Goal: Find specific page/section: Find specific page/section

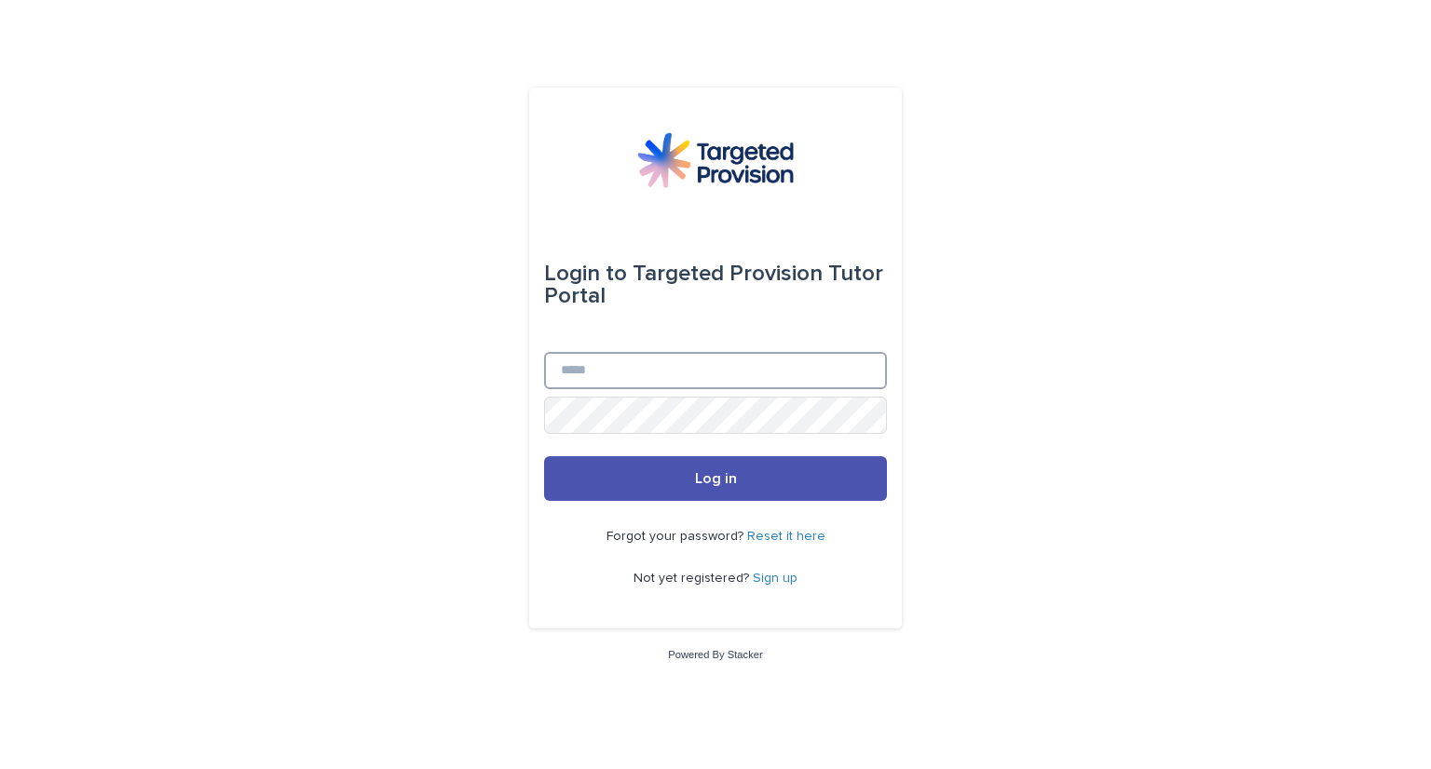
click at [583, 373] on input "Email" at bounding box center [715, 370] width 343 height 37
type input "**********"
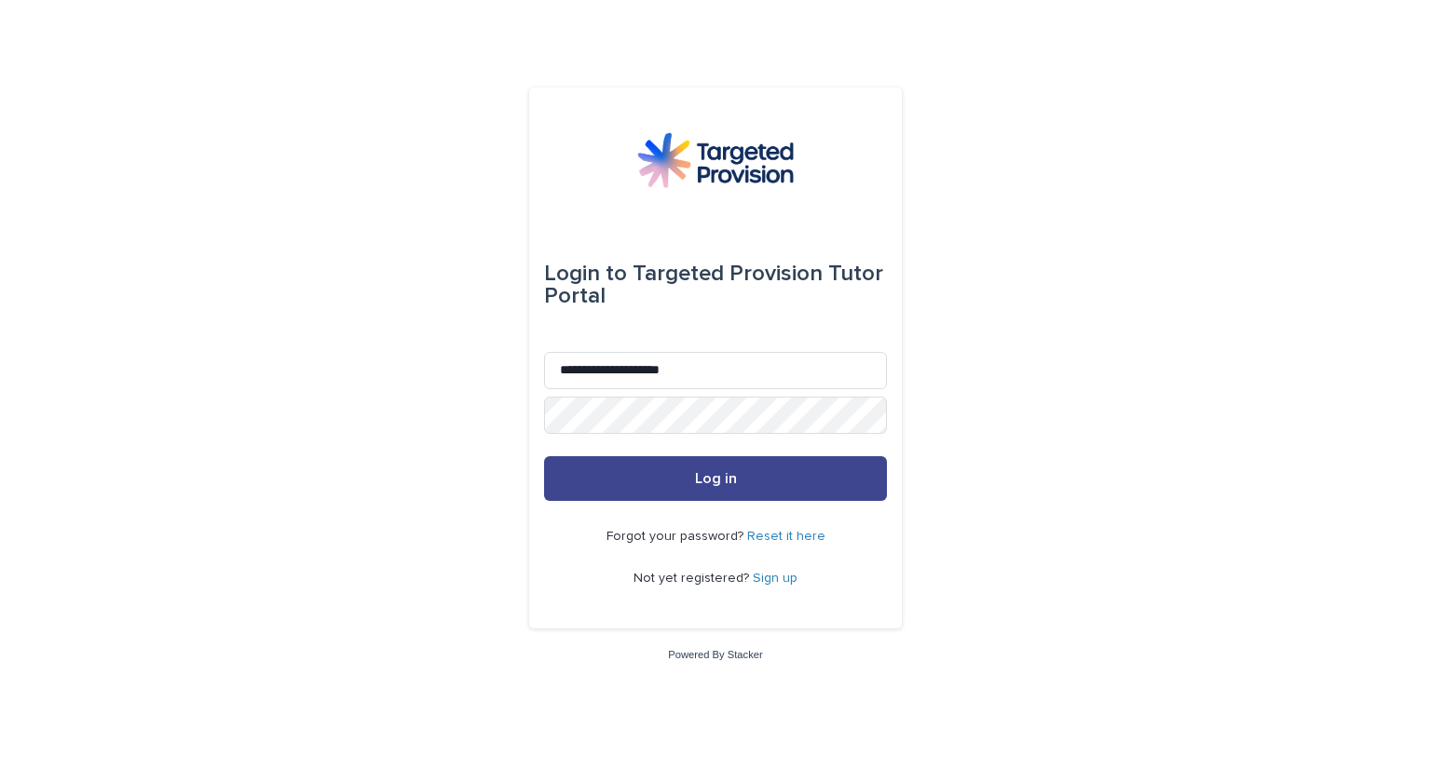
click at [706, 482] on span "Log in" at bounding box center [716, 478] width 42 height 15
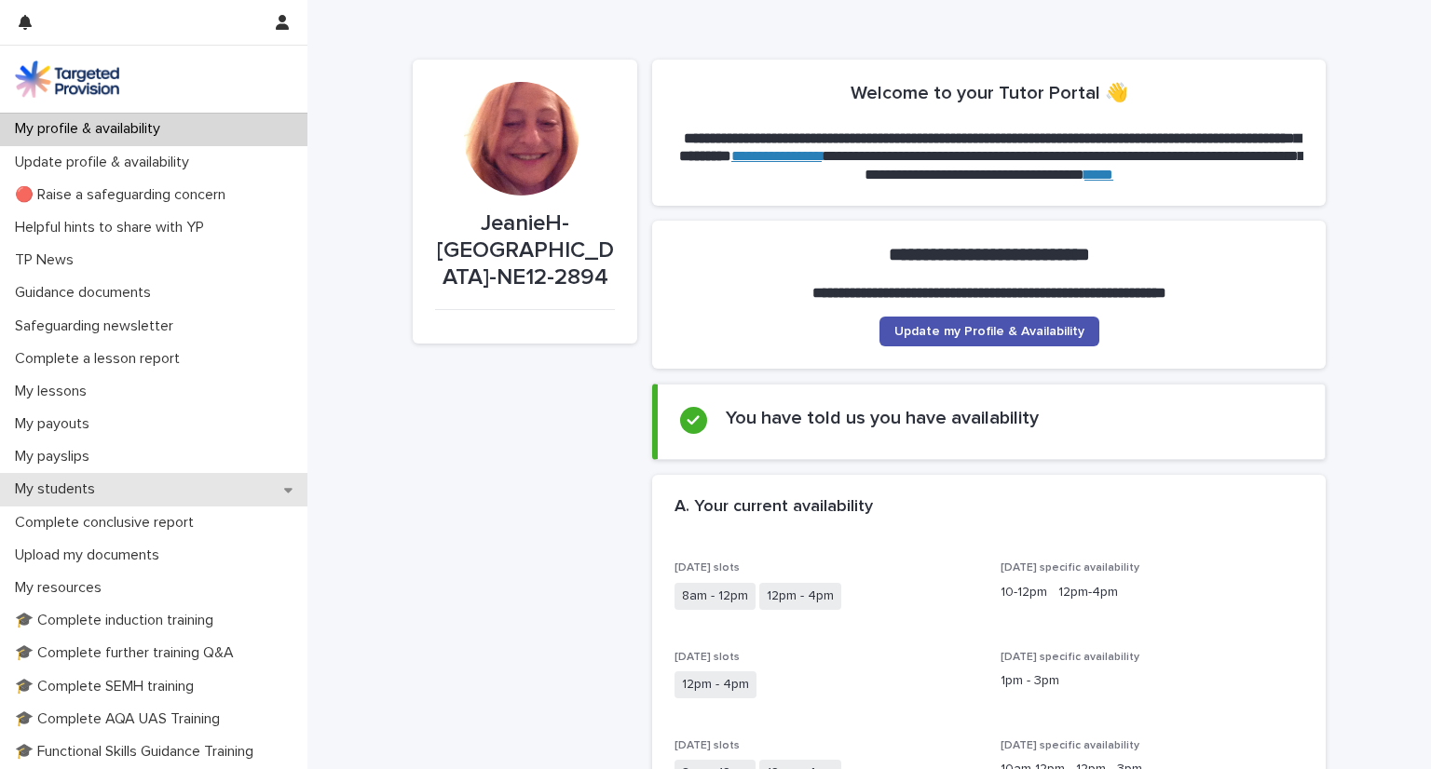
click at [48, 489] on p "My students" at bounding box center [58, 490] width 102 height 18
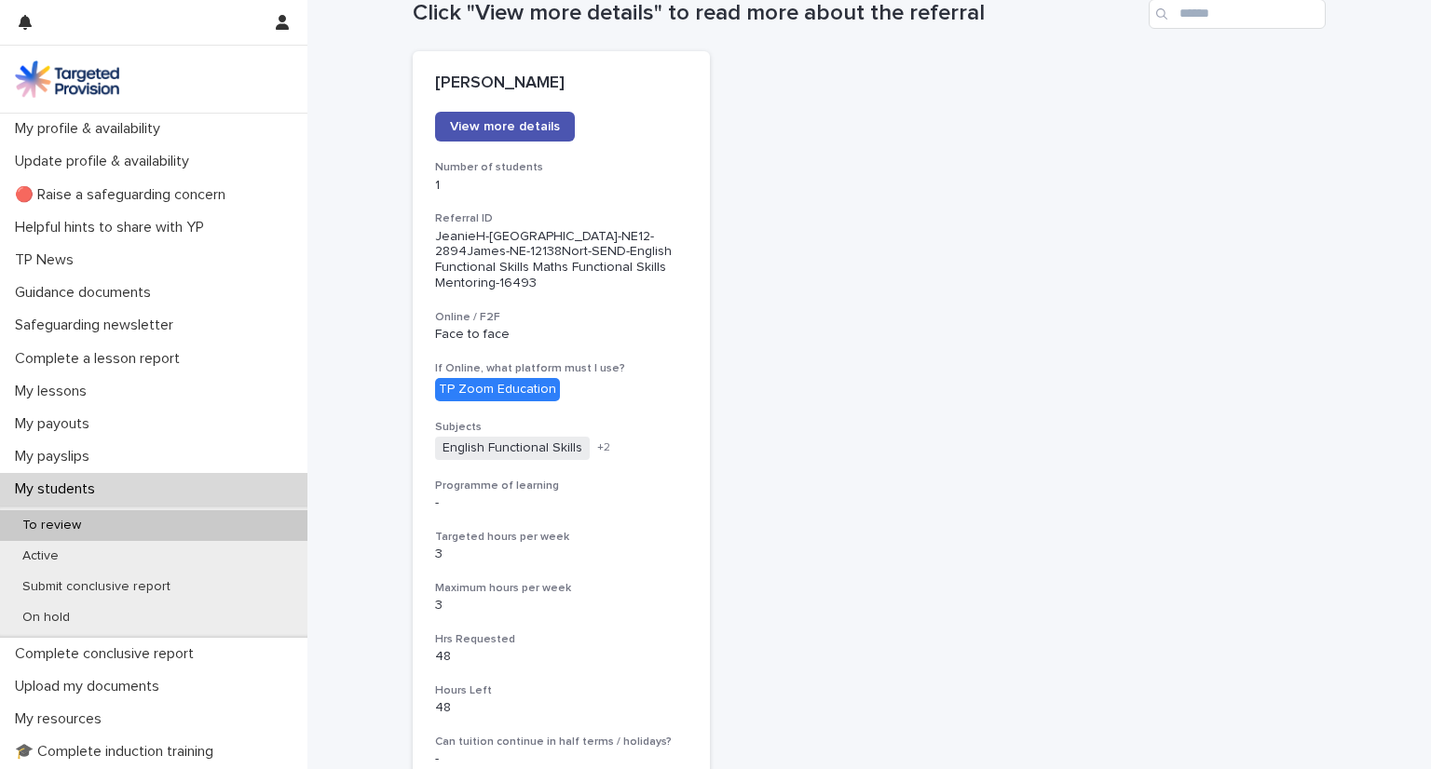
scroll to position [220, 0]
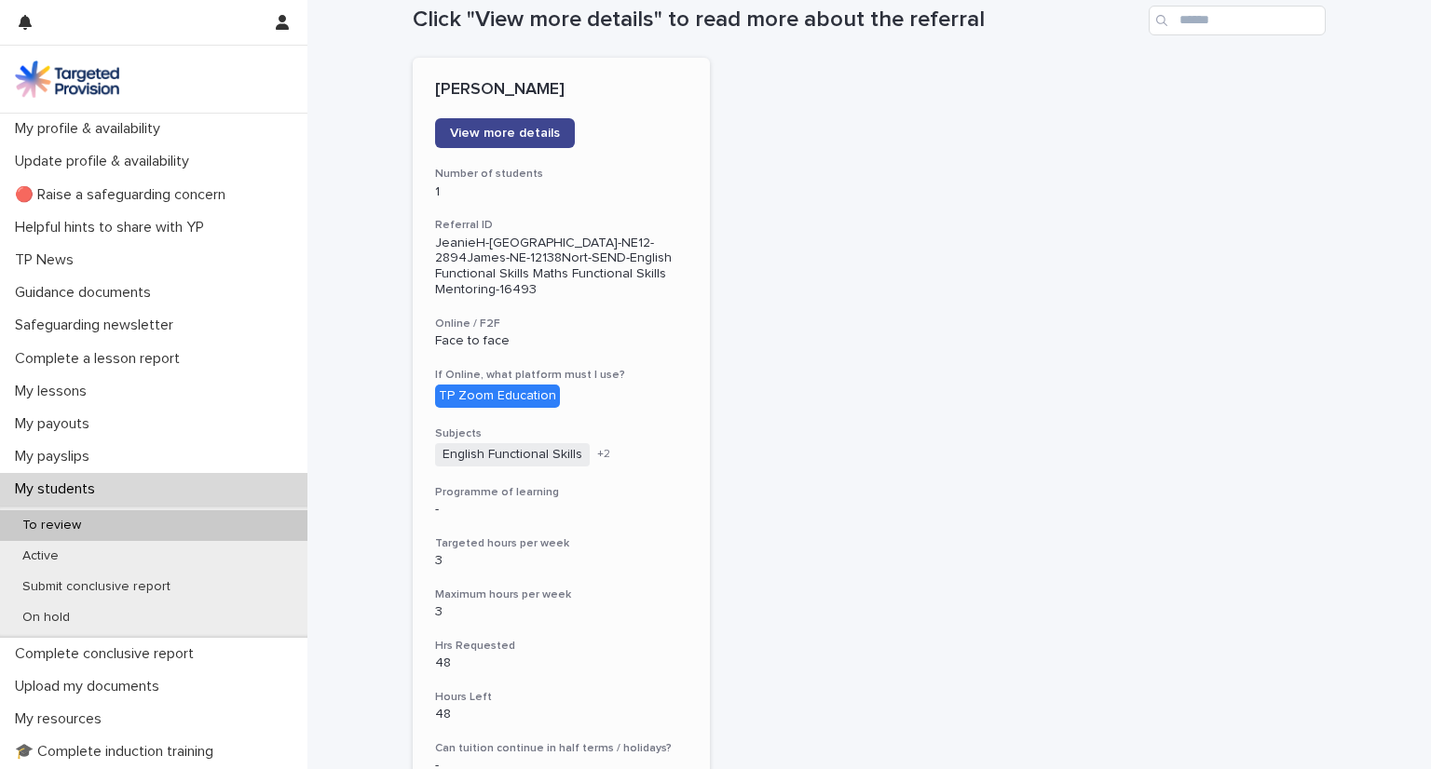
click at [497, 135] on span "View more details" at bounding box center [505, 133] width 110 height 13
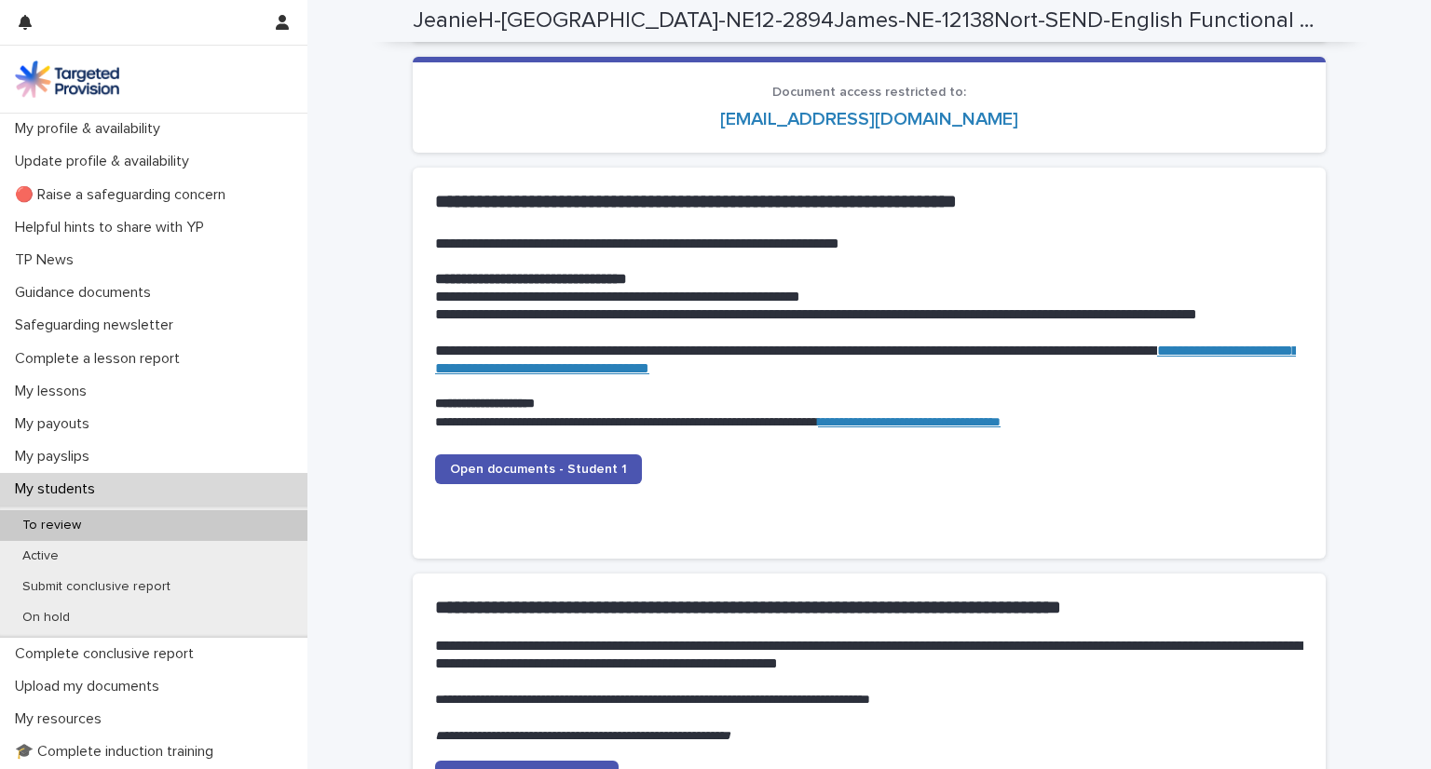
scroll to position [1742, 0]
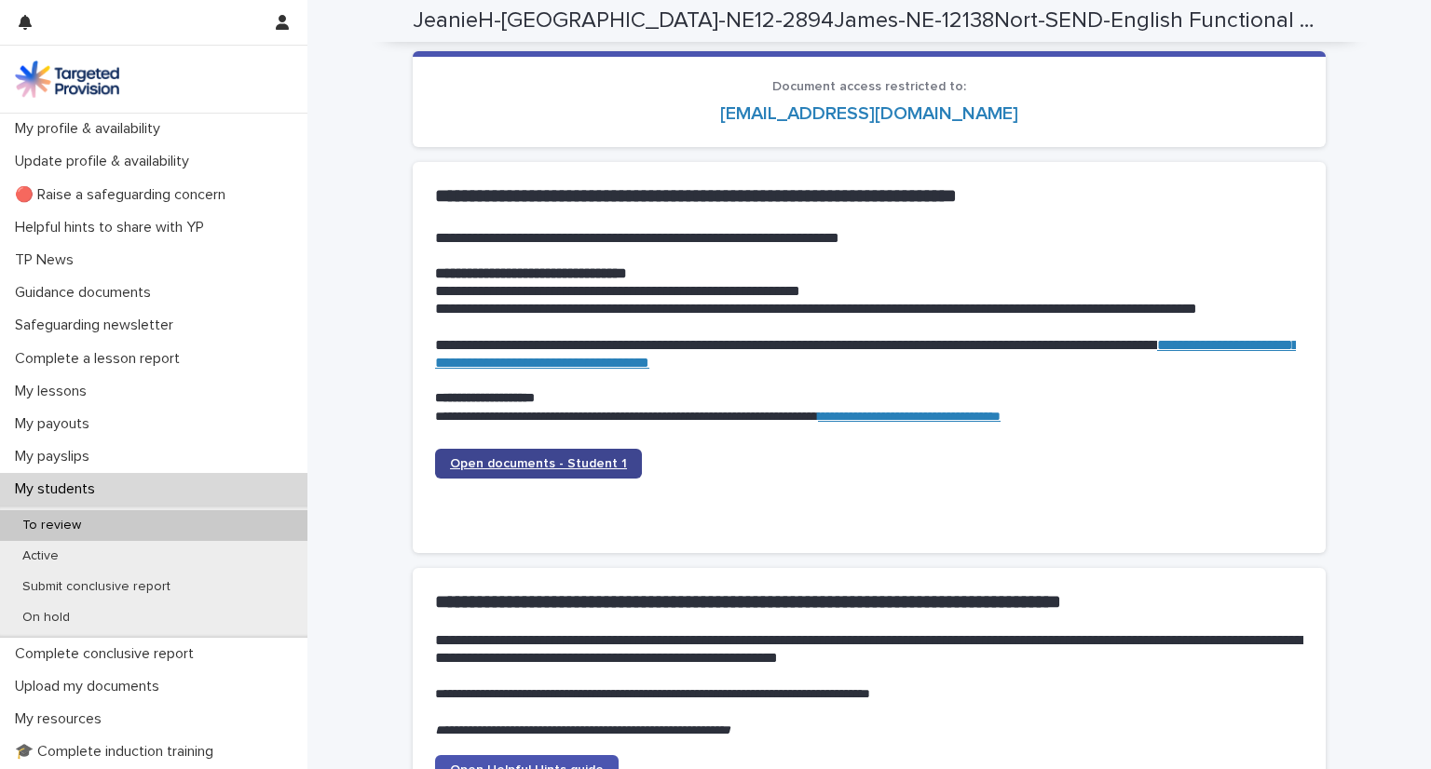
click at [583, 457] on span "Open documents - Student 1" at bounding box center [538, 463] width 177 height 13
